Goal: Information Seeking & Learning: Learn about a topic

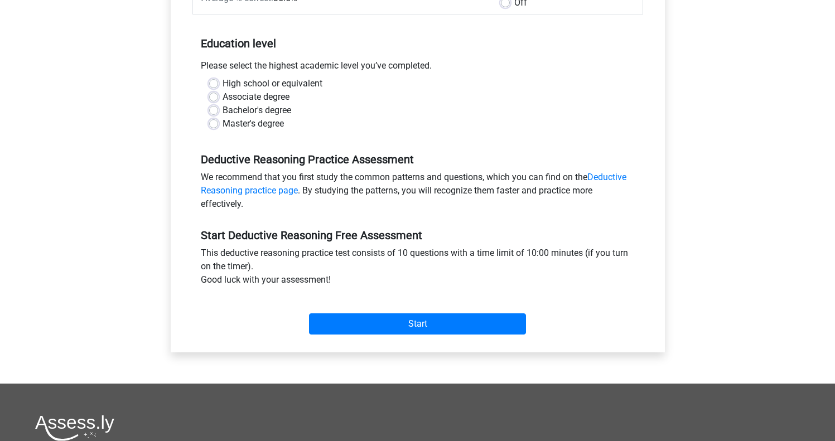
scroll to position [209, 0]
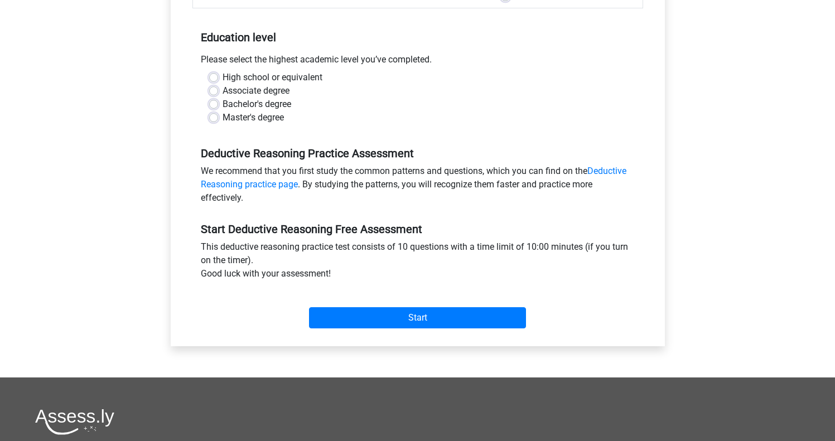
click at [256, 108] on label "Bachelor's degree" at bounding box center [256, 104] width 69 height 13
click at [218, 108] on input "Bachelor's degree" at bounding box center [213, 103] width 9 height 11
radio input "true"
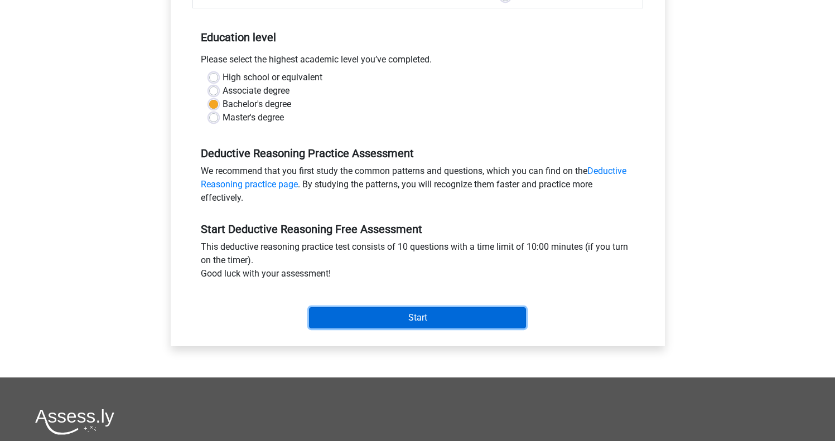
click at [366, 322] on input "Start" at bounding box center [417, 317] width 217 height 21
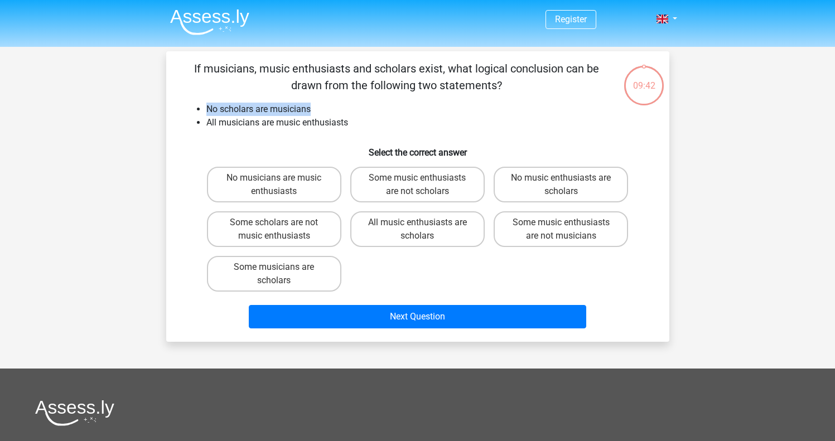
drag, startPoint x: 203, startPoint y: 106, endPoint x: 316, endPoint y: 104, distance: 112.6
click at [316, 104] on ul "No scholars are musicians All musicians are music enthusiasts" at bounding box center [417, 116] width 467 height 27
click at [340, 110] on li "No scholars are musicians" at bounding box center [428, 109] width 445 height 13
drag, startPoint x: 211, startPoint y: 123, endPoint x: 365, endPoint y: 123, distance: 154.4
click at [365, 123] on li "All musicians are music enthusiasts" at bounding box center [428, 122] width 445 height 13
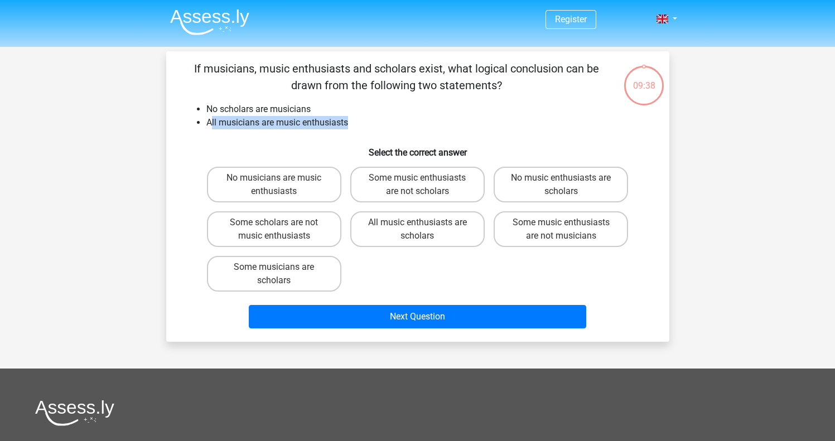
click at [448, 129] on div "If musicians, music enthusiasts and scholars exist, what logical conclusion can…" at bounding box center [418, 196] width 494 height 273
click at [555, 185] on label "No music enthusiasts are scholars" at bounding box center [560, 185] width 134 height 36
click at [561, 185] on input "No music enthusiasts are scholars" at bounding box center [564, 181] width 7 height 7
radio input "true"
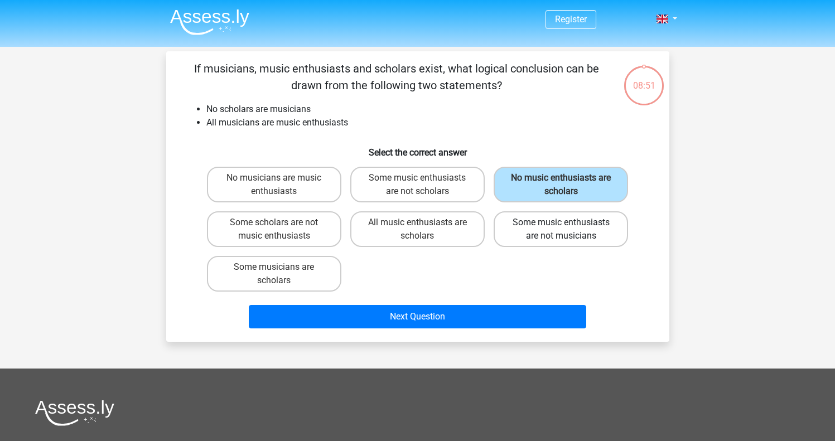
click at [573, 233] on label "Some music enthusiasts are not musicians" at bounding box center [560, 229] width 134 height 36
click at [568, 230] on input "Some music enthusiasts are not musicians" at bounding box center [564, 225] width 7 height 7
radio input "true"
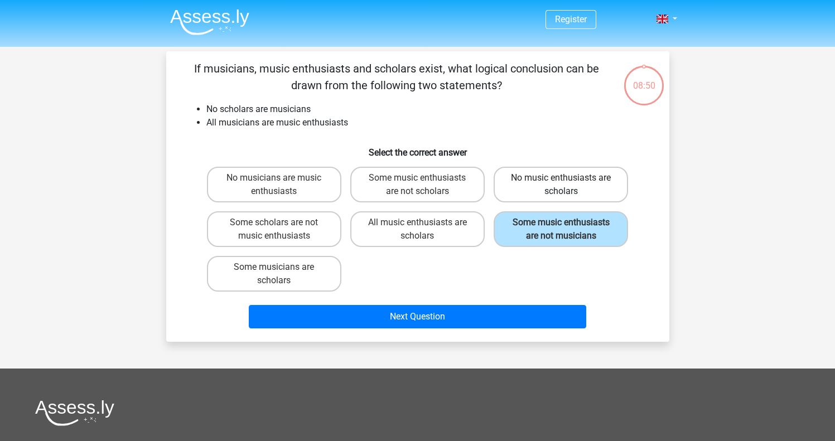
click at [552, 198] on label "No music enthusiasts are scholars" at bounding box center [560, 185] width 134 height 36
click at [561, 185] on input "No music enthusiasts are scholars" at bounding box center [564, 181] width 7 height 7
radio input "true"
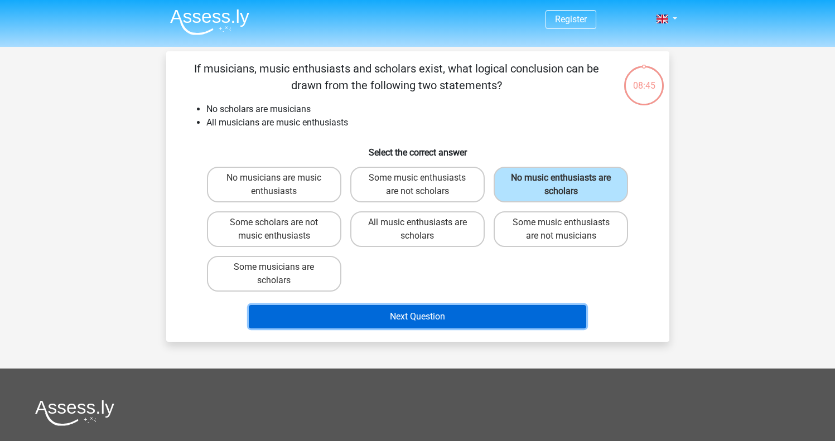
click at [456, 313] on button "Next Question" at bounding box center [417, 316] width 337 height 23
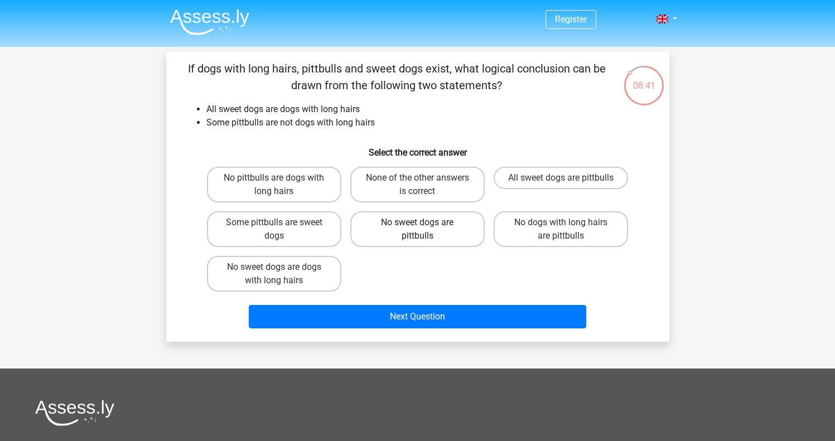
click at [431, 213] on label "No sweet dogs are pittbulls" at bounding box center [417, 229] width 134 height 36
click at [424, 222] on input "No sweet dogs are pittbulls" at bounding box center [420, 225] width 7 height 7
radio input "true"
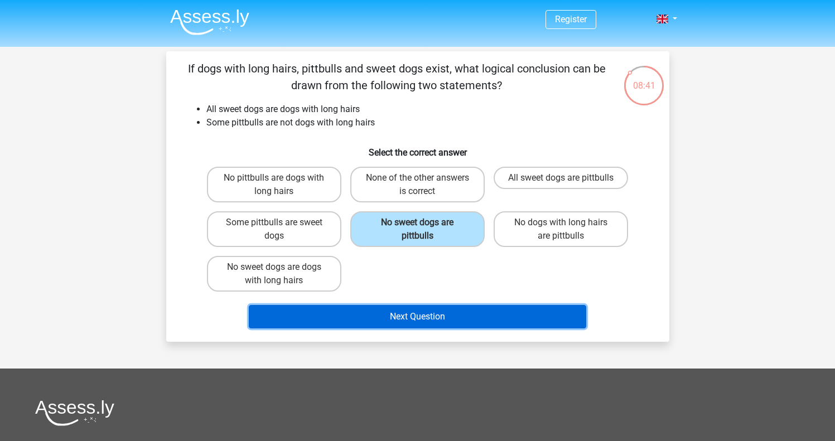
click at [398, 309] on button "Next Question" at bounding box center [417, 316] width 337 height 23
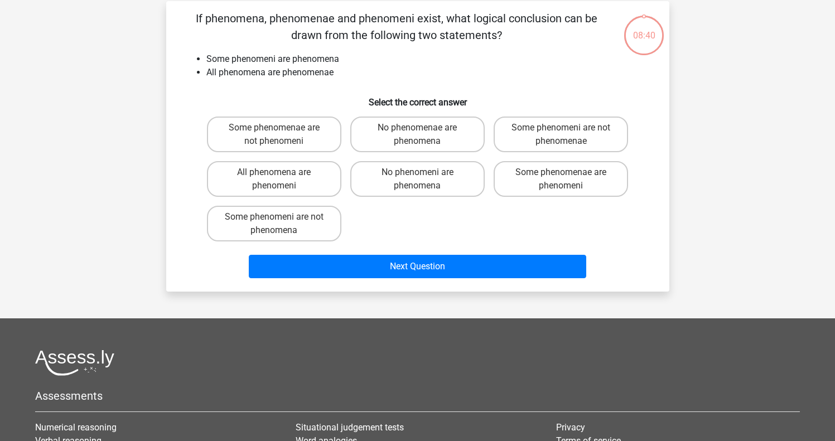
scroll to position [51, 0]
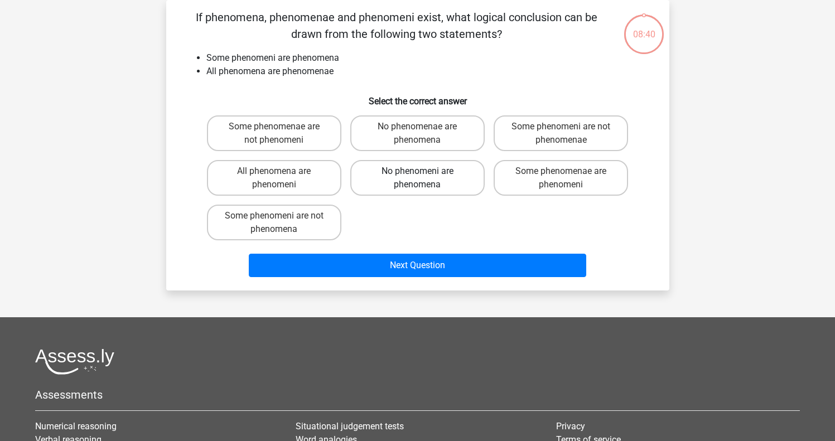
click at [413, 190] on label "No phenomeni are phenomena" at bounding box center [417, 178] width 134 height 36
click at [417, 178] on input "No phenomeni are phenomena" at bounding box center [420, 174] width 7 height 7
radio input "true"
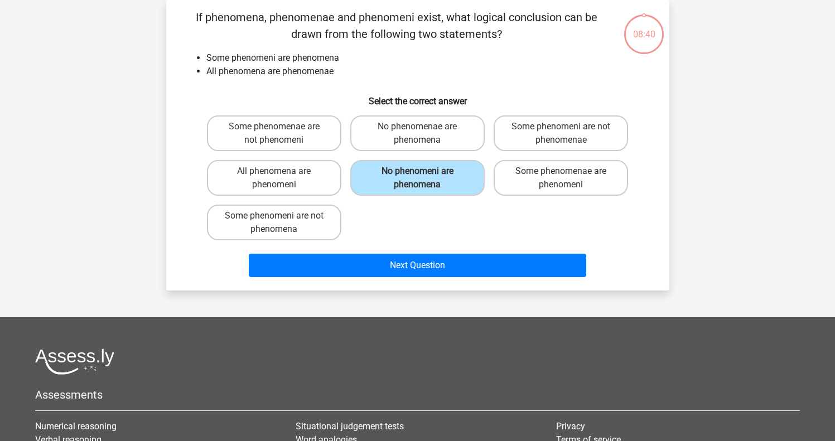
drag, startPoint x: 356, startPoint y: 318, endPoint x: 362, endPoint y: 297, distance: 22.2
click at [356, 316] on div "Register Nederlands English" at bounding box center [417, 280] width 835 height 663
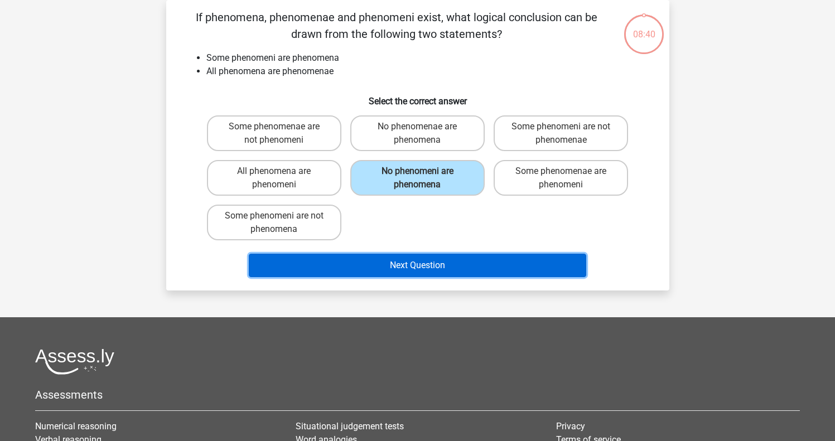
click at [366, 268] on button "Next Question" at bounding box center [417, 265] width 337 height 23
